Goal: Task Accomplishment & Management: Complete application form

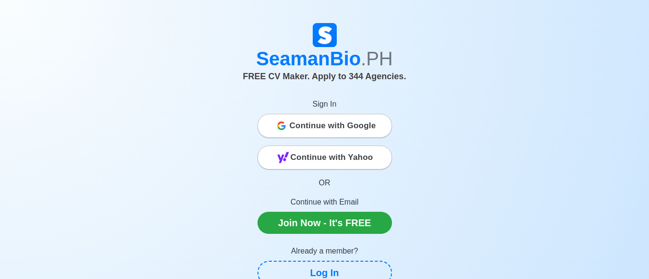
click at [341, 125] on span "Continue with Google" at bounding box center [333, 125] width 87 height 19
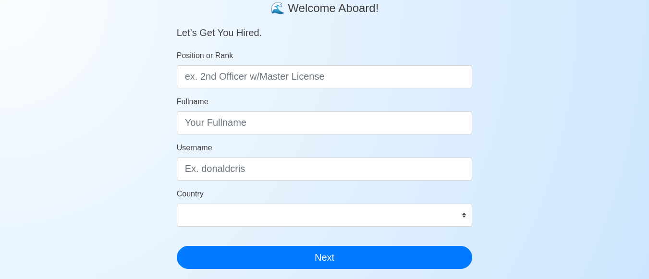
scroll to position [96, 0]
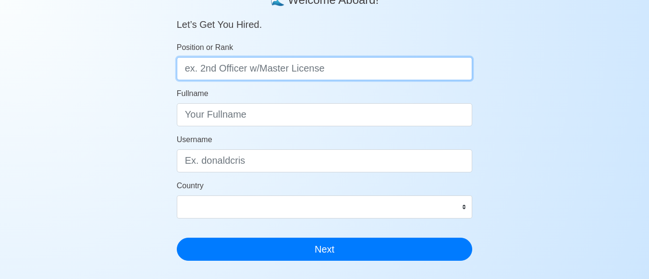
click at [252, 70] on input "Position or Rank" at bounding box center [325, 68] width 296 height 23
type input "Engine Cadet"
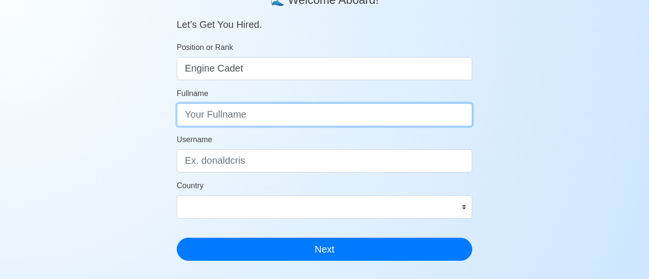
click at [249, 112] on input "Fullname" at bounding box center [325, 114] width 296 height 23
type input "Ryan Andreu N. Nidua"
click at [177, 238] on button "Next" at bounding box center [325, 249] width 296 height 23
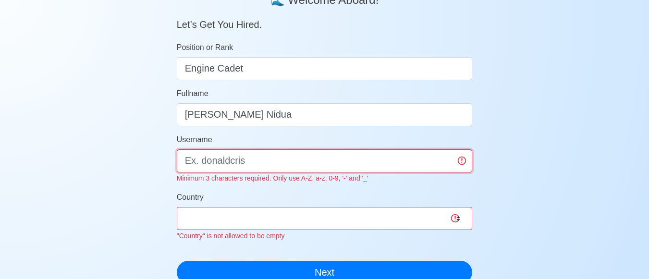
click at [230, 162] on input "Username" at bounding box center [325, 160] width 296 height 23
type input "RyAndreu"
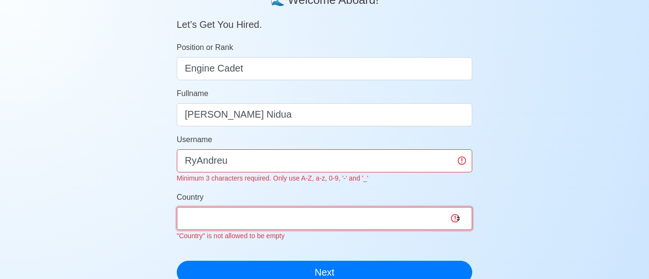
click at [286, 216] on select "Afghanistan Åland Islands Albania Algeria American Samoa Andorra Angola Anguill…" at bounding box center [325, 218] width 296 height 23
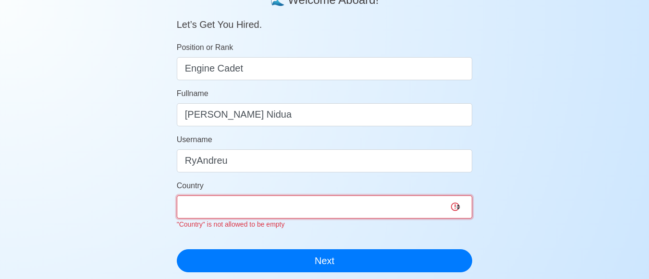
select select "PH"
click at [177, 196] on select "Afghanistan Åland Islands Albania Algeria American Samoa Andorra Angola Anguill…" at bounding box center [325, 207] width 296 height 23
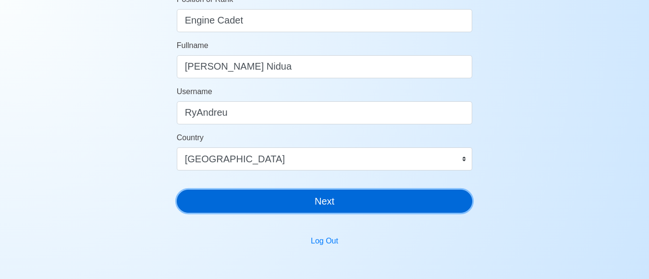
click at [275, 211] on button "Next" at bounding box center [325, 201] width 296 height 23
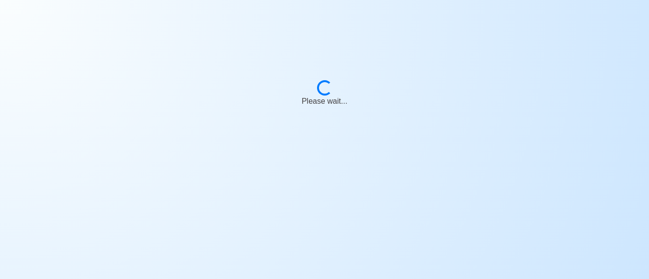
scroll to position [12, 0]
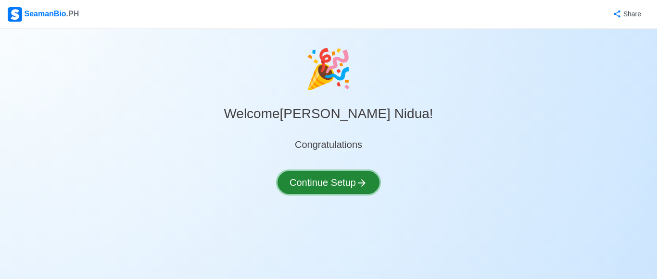
click at [307, 188] on button "Continue Setup" at bounding box center [328, 182] width 102 height 23
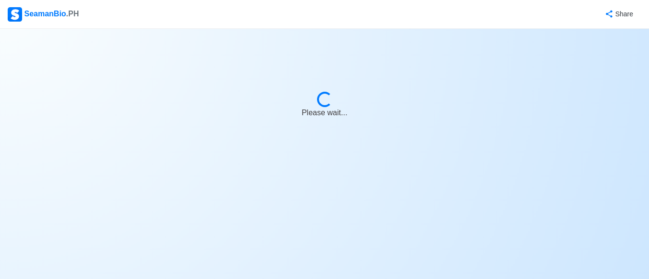
select select "Visible for Hiring"
select select "PH"
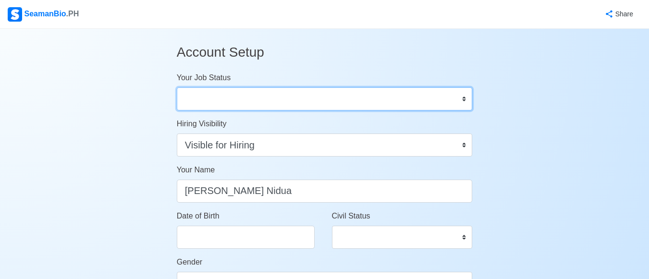
click at [280, 92] on select "Onboard Actively Looking for Job Not Looking for Job" at bounding box center [325, 98] width 296 height 23
select select "Actively Looking for Job"
click at [177, 87] on select "Onboard Actively Looking for Job Not Looking for Job" at bounding box center [325, 98] width 296 height 23
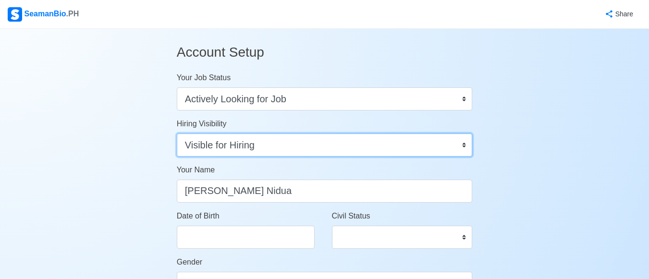
click at [270, 149] on select "Visible for Hiring Not Visible for Hiring" at bounding box center [325, 145] width 296 height 23
click at [177, 134] on select "Visible for Hiring Not Visible for Hiring" at bounding box center [325, 145] width 296 height 23
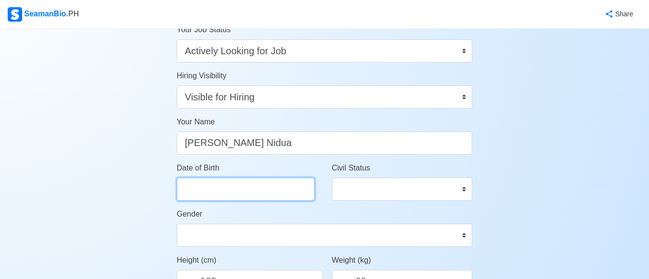
click at [244, 180] on input "Date of Birth" at bounding box center [246, 189] width 138 height 23
select select "****"
select select "*******"
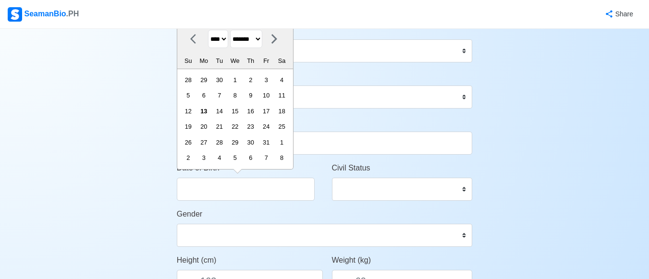
click at [228, 42] on select "**** **** **** **** **** **** **** **** **** **** **** **** **** **** **** ****…" at bounding box center [218, 39] width 20 height 19
select select "****"
click at [208, 30] on select "**** **** **** **** **** **** **** **** **** **** **** **** **** **** **** ****…" at bounding box center [218, 39] width 20 height 19
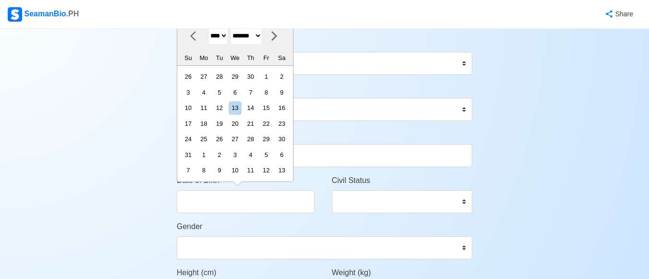
scroll to position [0, 0]
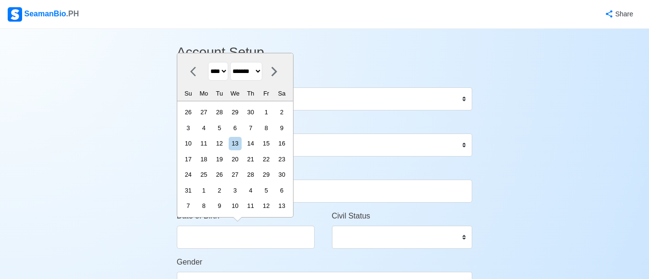
click at [262, 74] on select "******* ******** ***** ***** *** **** **** ****** ********* ******* ******** **…" at bounding box center [246, 71] width 32 height 19
select select "******"
click at [234, 78] on select "******* ******** ***** ***** *** **** **** ****** ********* ******* ******** **…" at bounding box center [246, 71] width 32 height 19
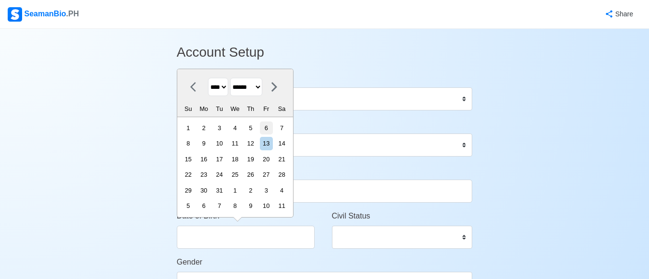
click at [273, 126] on div "6" at bounding box center [266, 128] width 13 height 13
type input "08/06/1999"
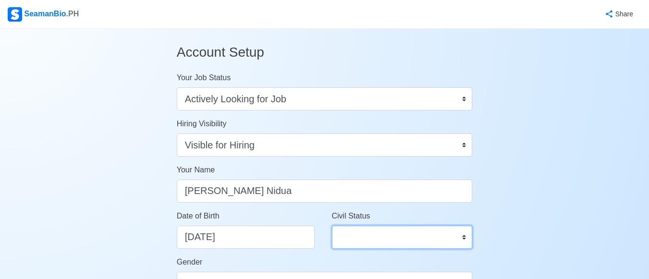
click at [353, 244] on select "Single Married Widowed Separated" at bounding box center [402, 237] width 141 height 23
select select "Single"
click at [332, 226] on select "Single Married Widowed Separated" at bounding box center [402, 237] width 141 height 23
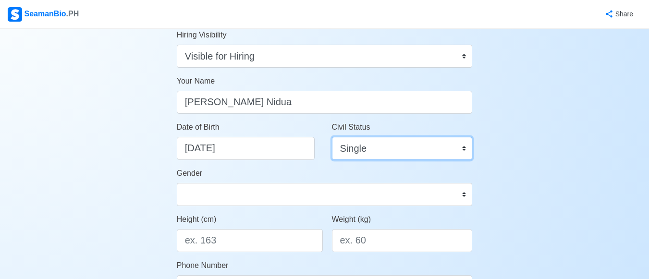
scroll to position [96, 0]
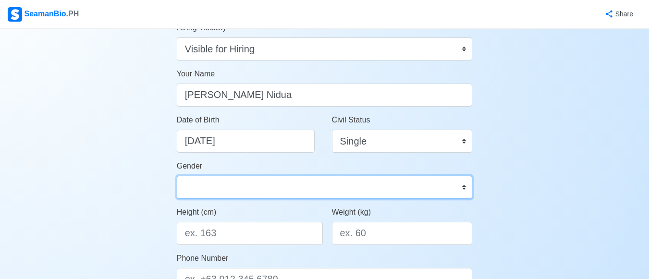
click at [241, 180] on select "Male Female" at bounding box center [325, 187] width 296 height 23
select select "[DEMOGRAPHIC_DATA]"
click at [177, 176] on select "Male Female" at bounding box center [325, 187] width 296 height 23
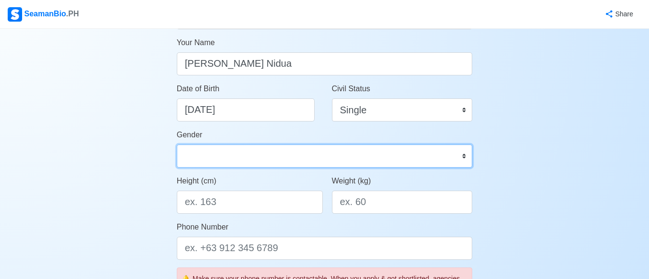
scroll to position [144, 0]
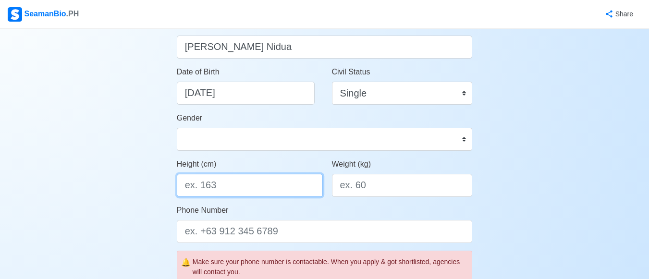
click at [248, 185] on input "Height (cm)" at bounding box center [250, 185] width 146 height 23
type input "180"
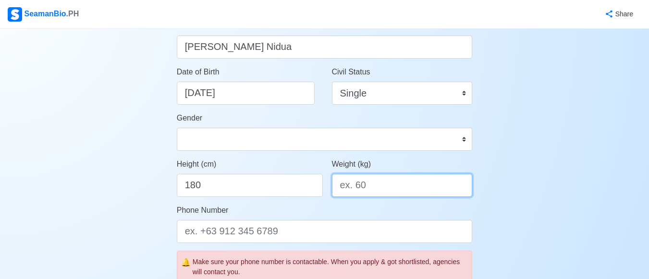
click at [372, 193] on input "Weight (kg)" at bounding box center [402, 185] width 141 height 23
type input "75"
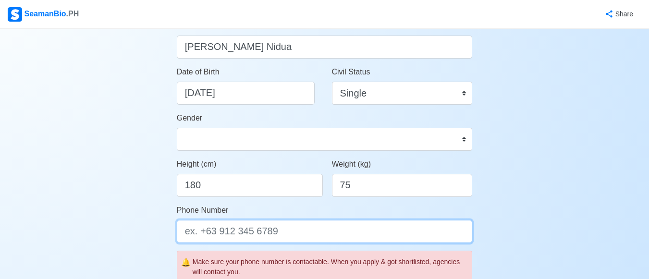
click at [314, 233] on input "Phone Number" at bounding box center [325, 231] width 296 height 23
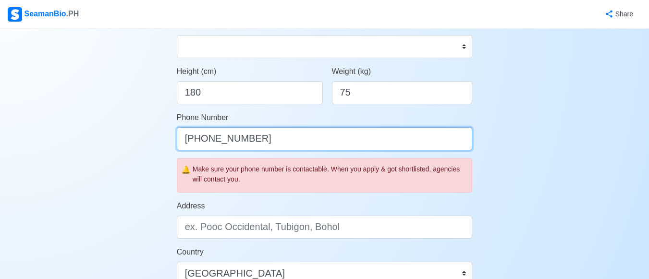
scroll to position [240, 0]
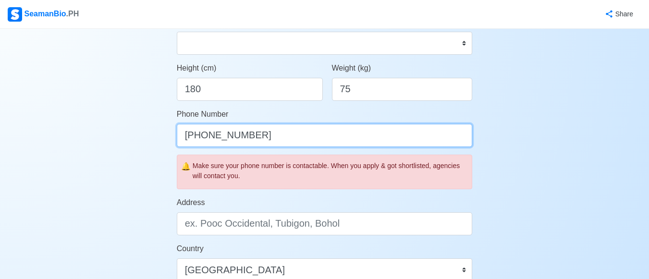
type input "[PHONE_NUMBER]"
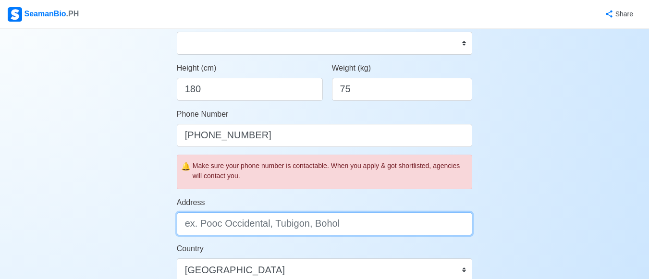
click at [281, 224] on input "Address" at bounding box center [325, 223] width 296 height 23
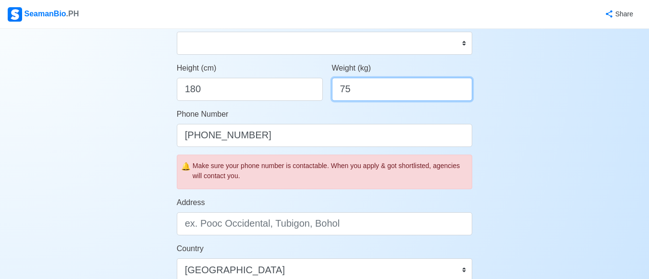
click at [387, 88] on input "75" at bounding box center [402, 89] width 141 height 23
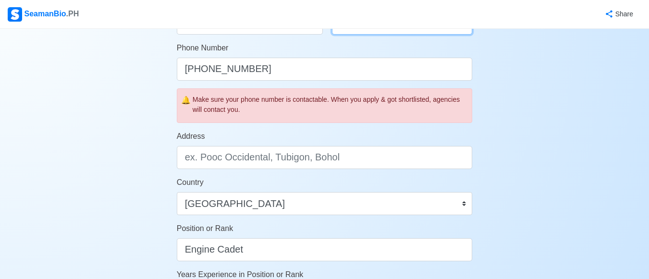
scroll to position [336, 0]
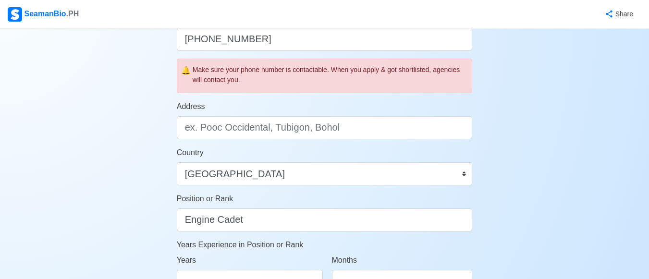
type input "70"
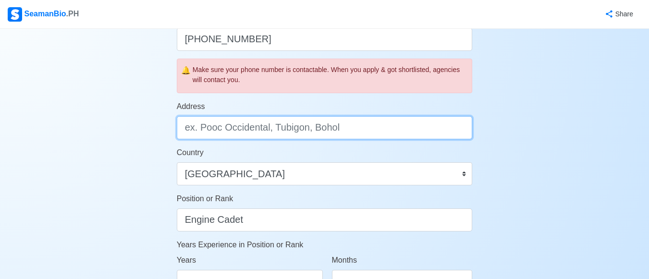
click at [326, 128] on input "Address" at bounding box center [325, 127] width 296 height 23
type input "S"
drag, startPoint x: 340, startPoint y: 128, endPoint x: 366, endPoint y: 131, distance: 25.6
click at [366, 131] on input "Mapagkumbaba st. Sikatuna Village Bliss 1 Quezon City" at bounding box center [325, 127] width 296 height 23
click at [266, 129] on input "Mapagkumbaba st. Sikatuna Village Quezon City" at bounding box center [325, 127] width 296 height 23
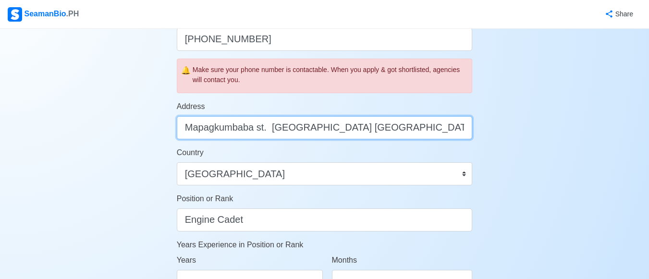
paste input "Bliss 1"
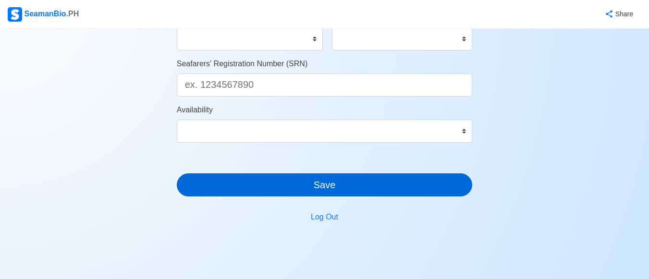
scroll to position [471, 0]
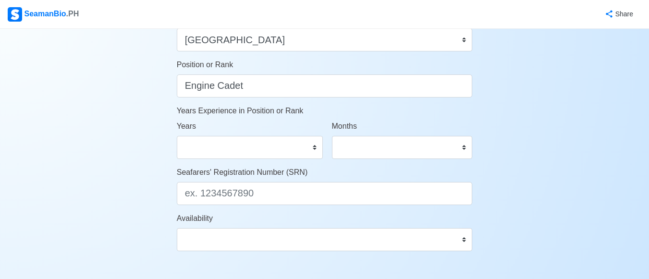
type input "Mapagkumbaba st. Bliss 1 Sikatuna Village Quezon City"
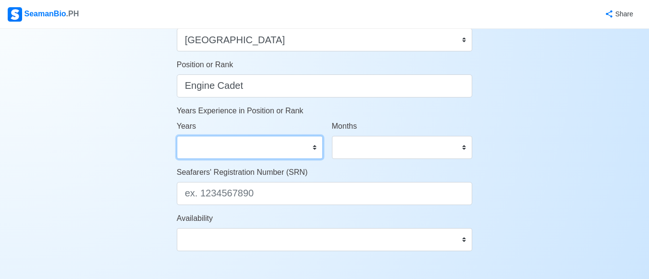
click at [312, 146] on select "0 1 2 3 4 5 6 7 8 9 10 11 12 13 14 15 16 17 18 19 20 21 22 23 24 25 26 27 28 29…" at bounding box center [250, 147] width 146 height 23
click at [177, 136] on select "0 1 2 3 4 5 6 7 8 9 10 11 12 13 14 15 16 17 18 19 20 21 22 23 24 25 26 27 28 29…" at bounding box center [250, 147] width 146 height 23
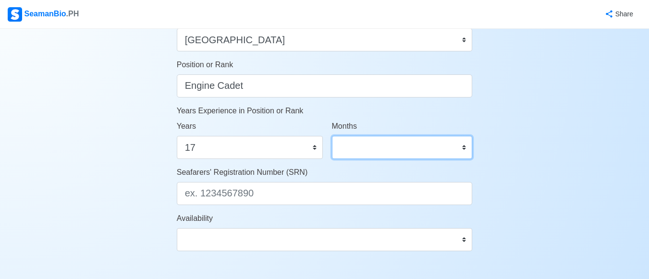
click at [384, 141] on select "0 1 2 3 4 5 6 7 8 9 10 11" at bounding box center [402, 147] width 141 height 23
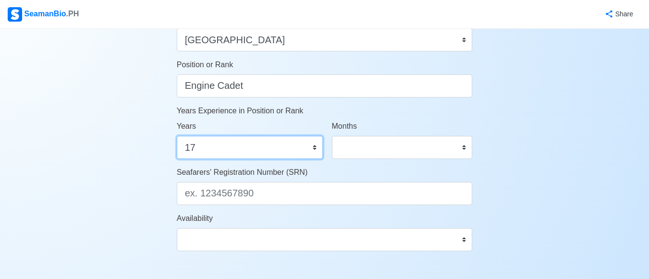
click at [254, 140] on select "0 1 2 3 4 5 6 7 8 9 10 11 12 13 14 15 16 17 18 19 20 21 22 23 24 25 26 27 28 29…" at bounding box center [250, 147] width 146 height 23
select select "1"
click at [177, 136] on select "0 1 2 3 4 5 6 7 8 9 10 11 12 13 14 15 16 17 18 19 20 21 22 23 24 25 26 27 28 29…" at bounding box center [250, 147] width 146 height 23
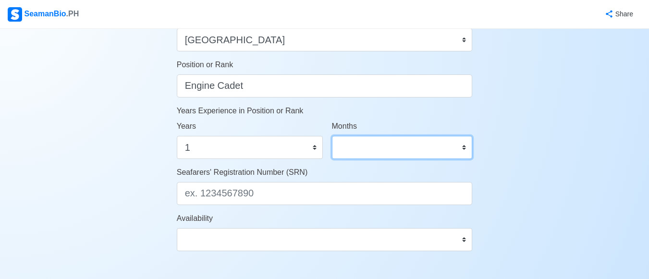
click at [354, 152] on select "0 1 2 3 4 5 6 7 8 9 10 11" at bounding box center [402, 147] width 141 height 23
select select "5"
click at [332, 136] on select "0 1 2 3 4 5 6 7 8 9 10 11" at bounding box center [402, 147] width 141 height 23
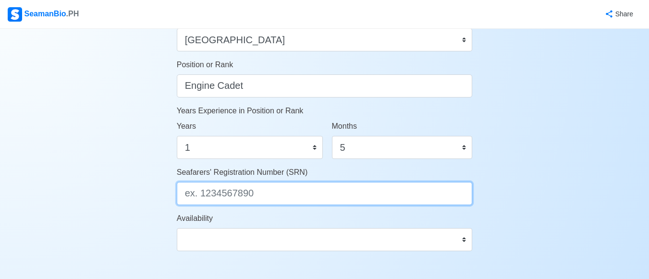
click at [279, 187] on input "Seafarers' Registration Number (SRN)" at bounding box center [325, 193] width 296 height 23
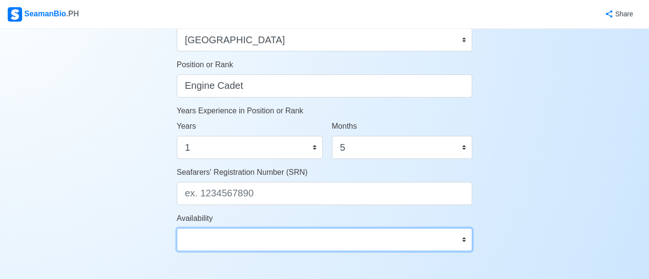
click at [270, 237] on select "Immediate Nov 2025 Dec 2025 Jan 2026 Feb 2026 Mar 2026 Apr 2026 May 2026 Jun 20…" at bounding box center [325, 239] width 296 height 23
select select "4102416000000"
click at [177, 228] on select "Immediate Nov 2025 Dec 2025 Jan 2026 Feb 2026 Mar 2026 Apr 2026 May 2026 Jun 20…" at bounding box center [325, 239] width 296 height 23
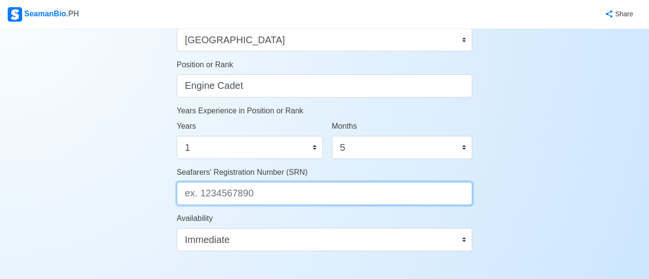
click at [239, 192] on input "Seafarers' Registration Number (SRN)" at bounding box center [325, 193] width 296 height 23
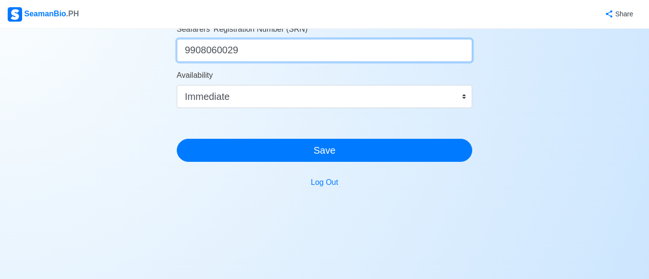
scroll to position [615, 0]
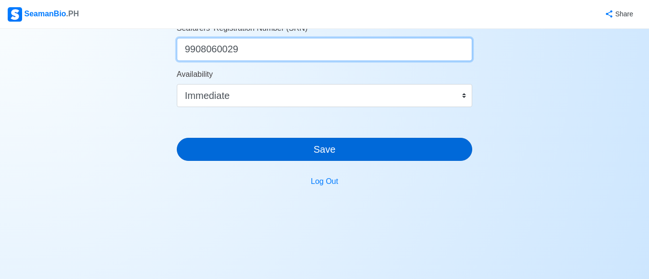
type input "9908060029"
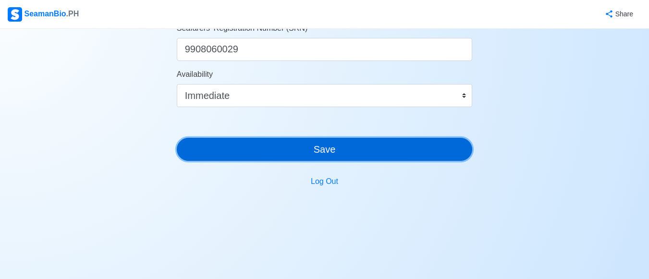
click at [272, 152] on button "Save" at bounding box center [325, 149] width 296 height 23
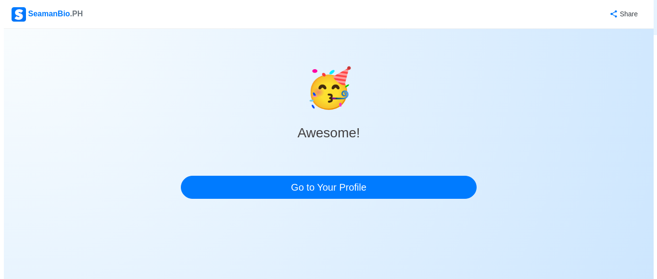
scroll to position [0, 0]
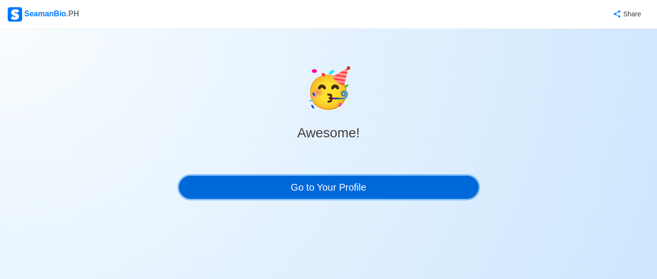
click at [301, 186] on link "Go to Your Profile" at bounding box center [328, 187] width 299 height 23
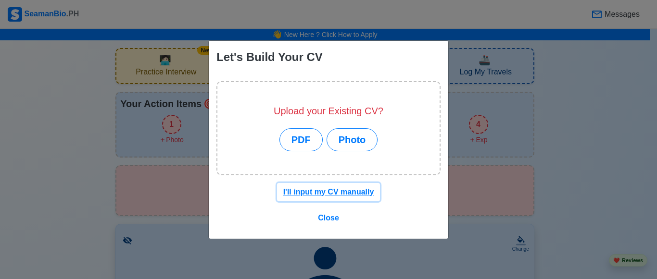
click at [328, 190] on u "I'll input my CV manually" at bounding box center [328, 192] width 91 height 8
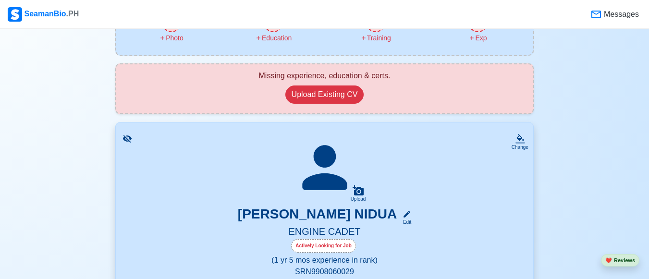
scroll to position [96, 0]
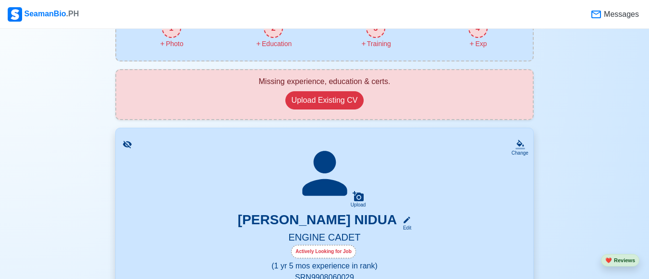
click at [128, 149] on icon at bounding box center [128, 145] width 10 height 10
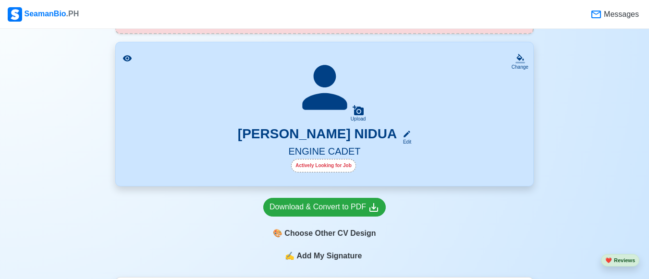
scroll to position [192, 0]
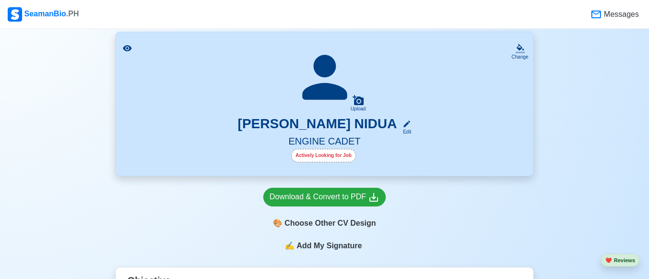
click at [124, 50] on icon at bounding box center [128, 49] width 10 height 10
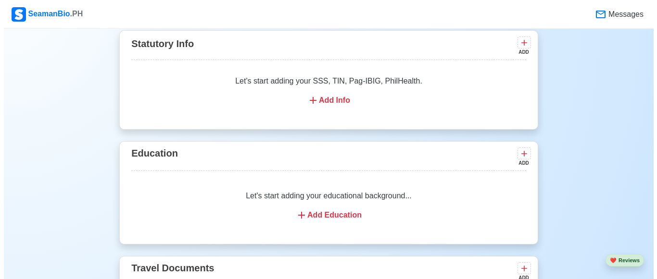
scroll to position [673, 0]
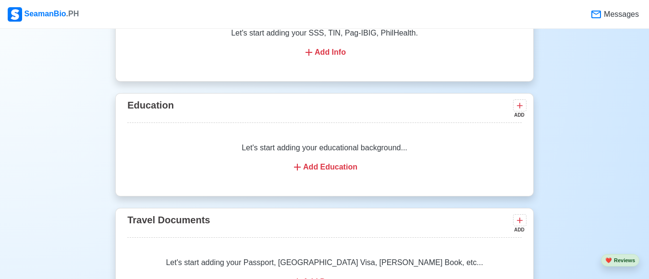
click at [323, 169] on div "Add Education" at bounding box center [325, 167] width 372 height 12
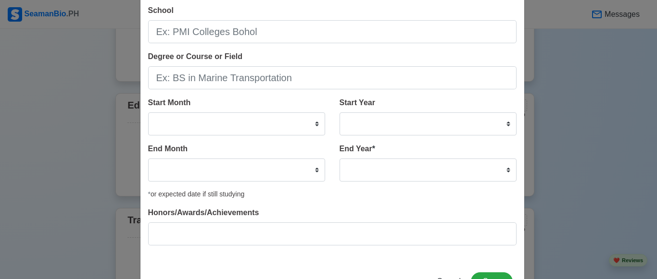
scroll to position [0, 0]
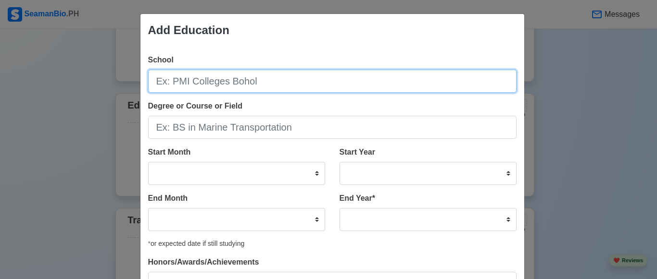
drag, startPoint x: 227, startPoint y: 76, endPoint x: 229, endPoint y: 82, distance: 6.1
click at [228, 79] on input "School" at bounding box center [332, 81] width 368 height 23
type input "[PERSON_NAME] Foundation Maritime University Molo"
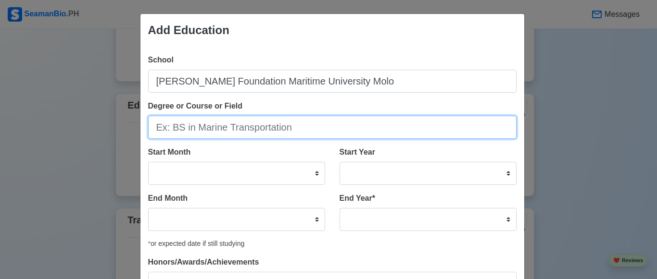
click at [273, 130] on input "Degree or Course or Field" at bounding box center [332, 127] width 368 height 23
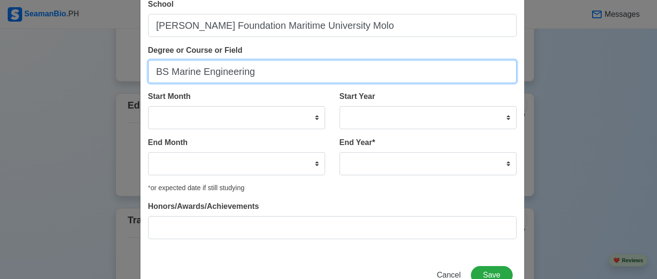
scroll to position [38, 0]
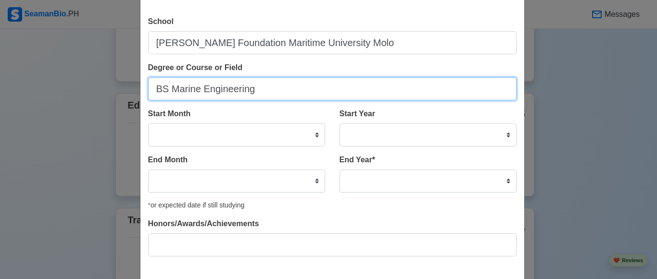
type input "BS Marine Engineering"
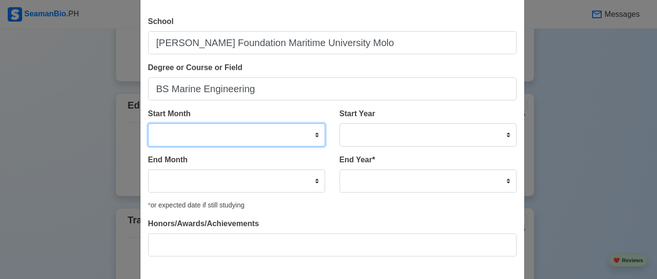
click at [312, 133] on select "January February March April May June July August September October November De…" at bounding box center [236, 135] width 177 height 23
select select "June"
click at [148, 124] on select "January February March April May June July August September October November De…" at bounding box center [236, 135] width 177 height 23
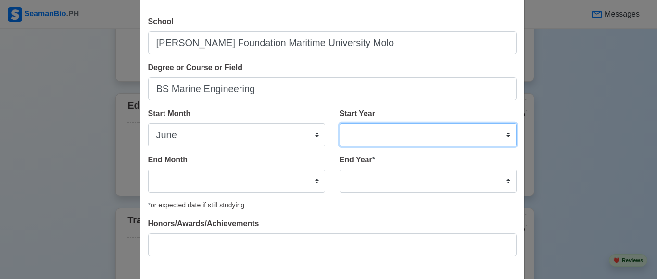
click at [389, 134] on select "2025 2024 2023 2022 2021 2020 2019 2018 2017 2016 2015 2014 2013 2012 2011 2010…" at bounding box center [427, 135] width 177 height 23
select select "2021"
click at [339, 124] on select "2025 2024 2023 2022 2021 2020 2019 2018 2017 2016 2015 2014 2013 2012 2011 2010…" at bounding box center [427, 135] width 177 height 23
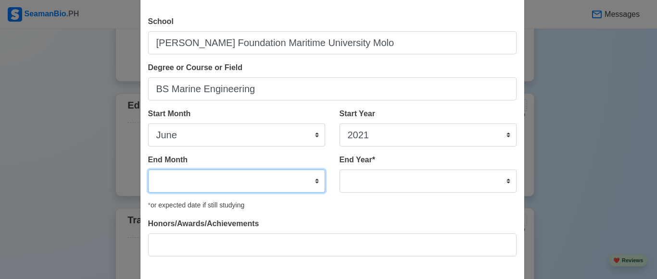
click at [289, 175] on select "January February March April May June July August September October November De…" at bounding box center [236, 181] width 177 height 23
select select "October"
click at [148, 170] on select "January February March April May June July August September October November De…" at bounding box center [236, 181] width 177 height 23
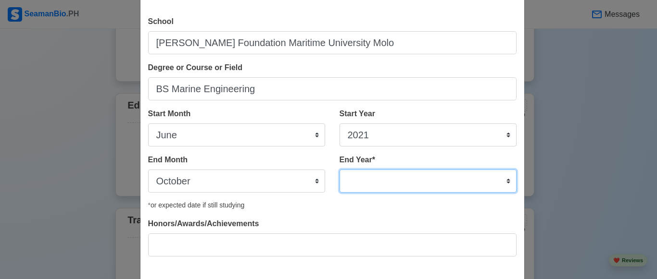
click at [370, 179] on select "2035 2034 2033 2032 2031 2030 2029 2028 2027 2026 2025 2024 2023 2022 2021 2020…" at bounding box center [427, 181] width 177 height 23
select select "2024"
click at [339, 170] on select "2035 2034 2033 2032 2031 2030 2029 2028 2027 2026 2025 2024 2023 2022 2021 2020…" at bounding box center [427, 181] width 177 height 23
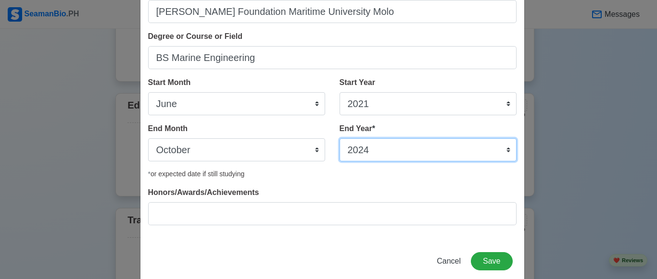
scroll to position [87, 0]
